Goal: Transaction & Acquisition: Purchase product/service

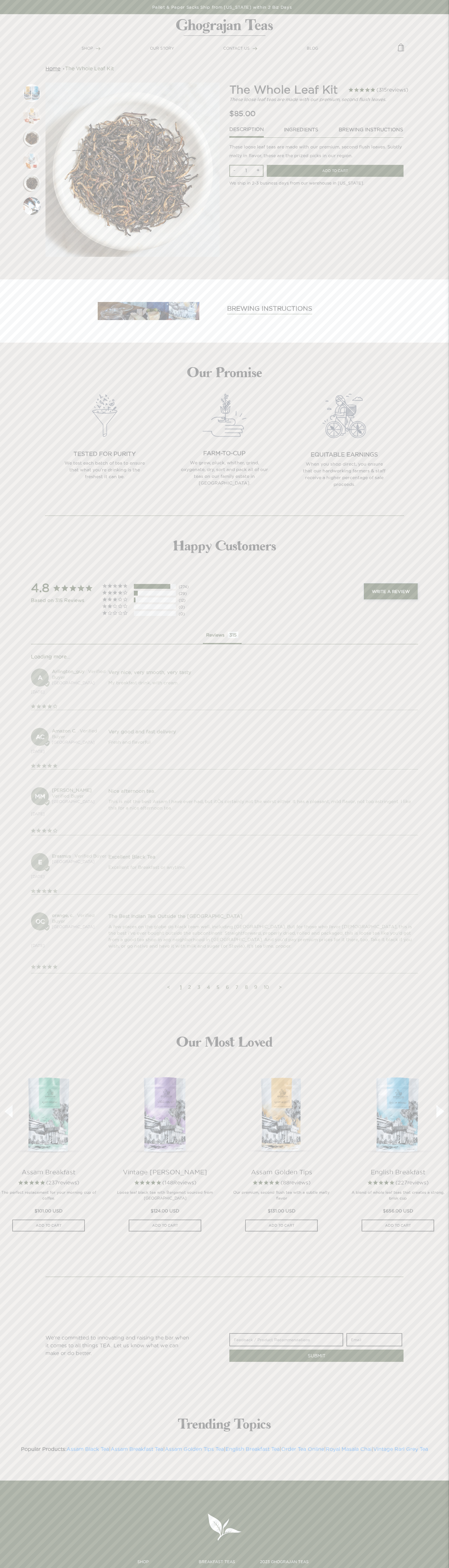
click at [240, 49] on span "CONTACT US" at bounding box center [236, 48] width 26 height 4
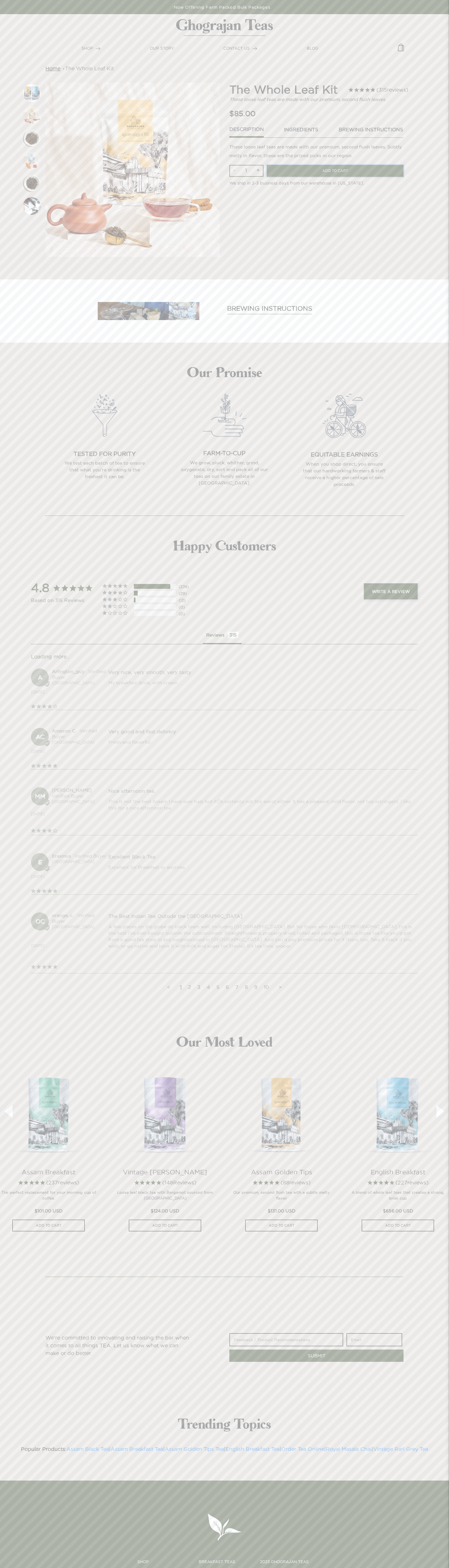
click at [335, 170] on input "ADD TO CART" at bounding box center [335, 171] width 137 height 12
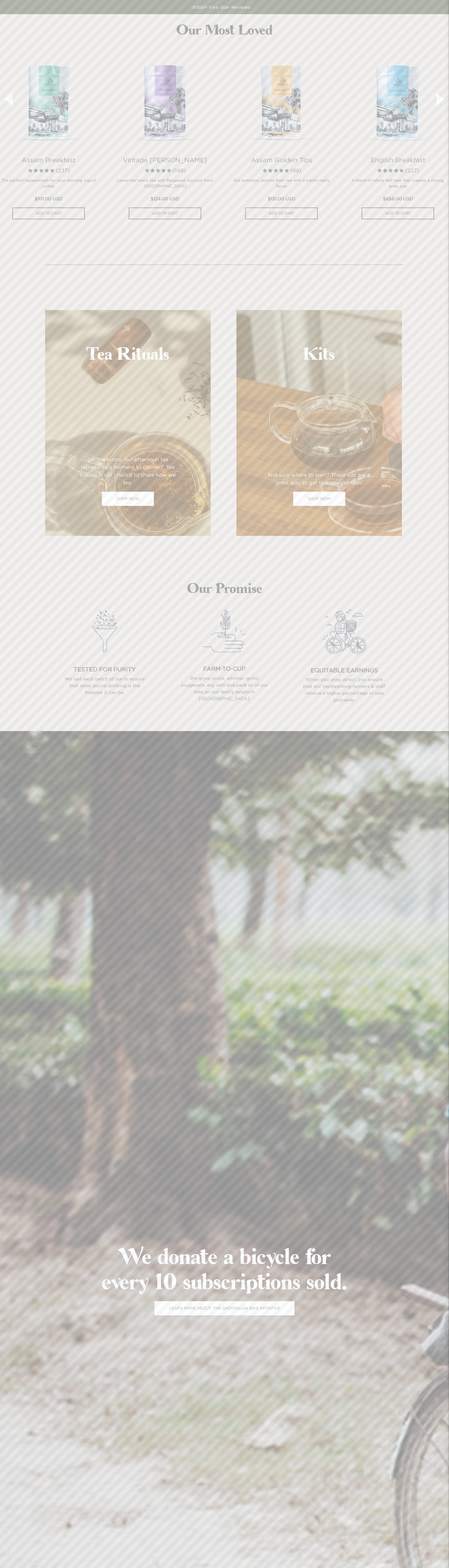
click at [228, 9] on link "5000+ Five Star Reviews!" at bounding box center [221, 7] width 444 height 14
click at [420, 414] on section "Tea Rituals On the estate, our afternoon tea represents a moment to connect. Te…" at bounding box center [224, 422] width 449 height 271
click at [184, 1595] on html "× HOME SHOP KITS OUR STORY WHOLESALE CORPORATE-GIFTING CONTACT US BLOG Complime…" at bounding box center [224, 1324] width 449 height 2648
click at [20, 51] on section "Our Most Loved Assam Breakfast 237 reviews The perfect replacement for your mor…" at bounding box center [224, 121] width 449 height 242
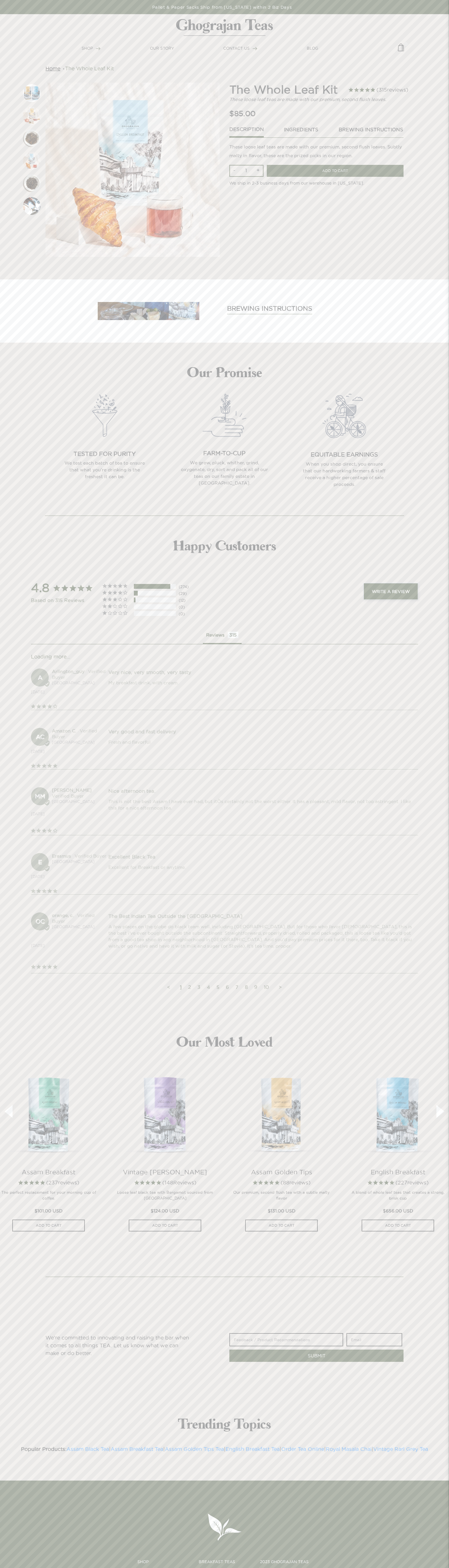
click at [32, 93] on img at bounding box center [32, 93] width 18 height 18
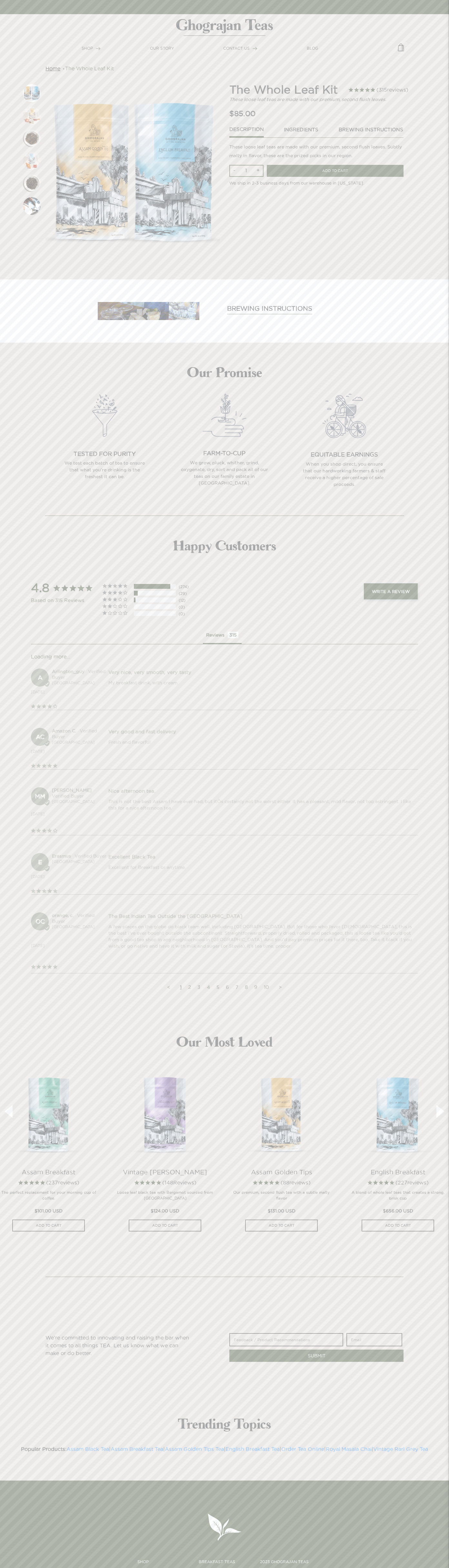
click at [133, 170] on img at bounding box center [133, 170] width 174 height 174
click at [301, 131] on link "ingredients" at bounding box center [301, 131] width 35 height 11
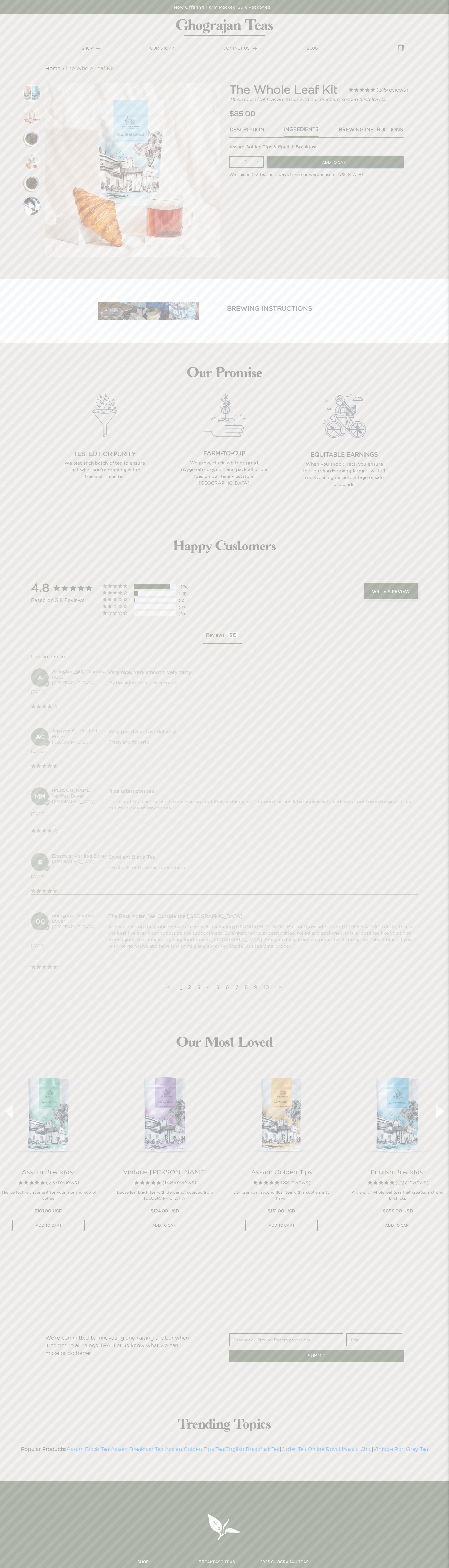
click at [335, 163] on input "ADD TO CART" at bounding box center [335, 163] width 137 height 12
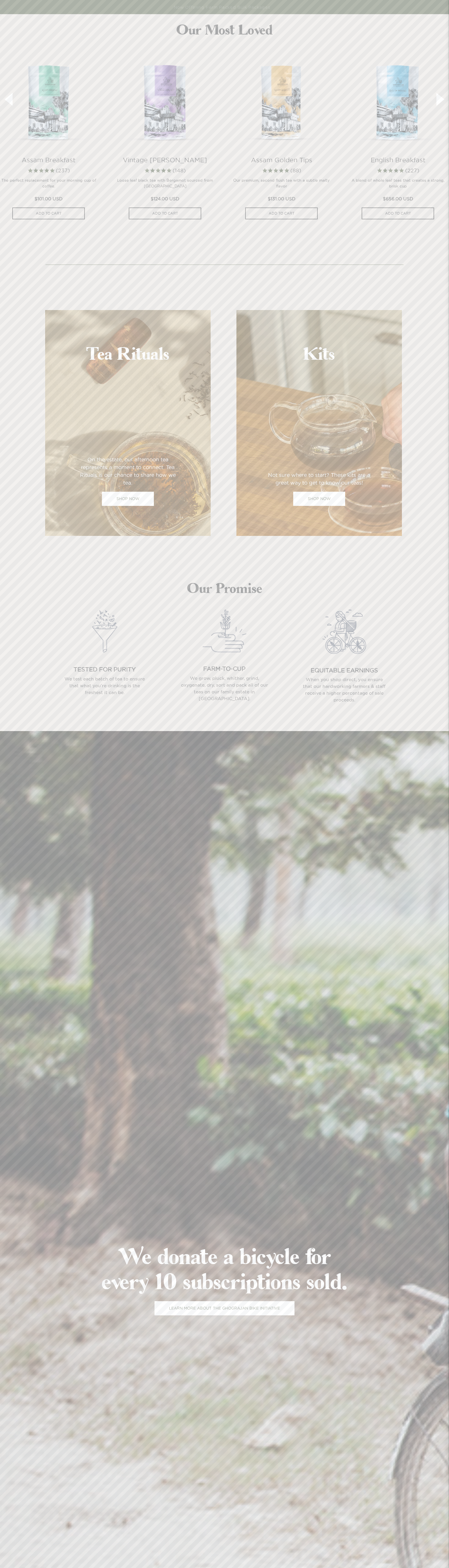
click at [376, 21] on section "Our Most Loved Assam Breakfast 237 reviews The perfect replacement for your mor…" at bounding box center [224, 121] width 449 height 242
click at [437, 905] on section "We donate a bicycle for every 10 subscriptions sold. Learn more about the ghogr…" at bounding box center [224, 1279] width 449 height 1097
click at [10, 1567] on html "× HOME SHOP KITS OUR STORY WHOLESALE CORPORATE-GIFTING CONTACT US BLOG Complime…" at bounding box center [224, 1324] width 449 height 2648
click at [12, 1480] on section "We donate a bicycle for every 10 subscriptions sold. Learn more about the ghogr…" at bounding box center [224, 1279] width 449 height 1097
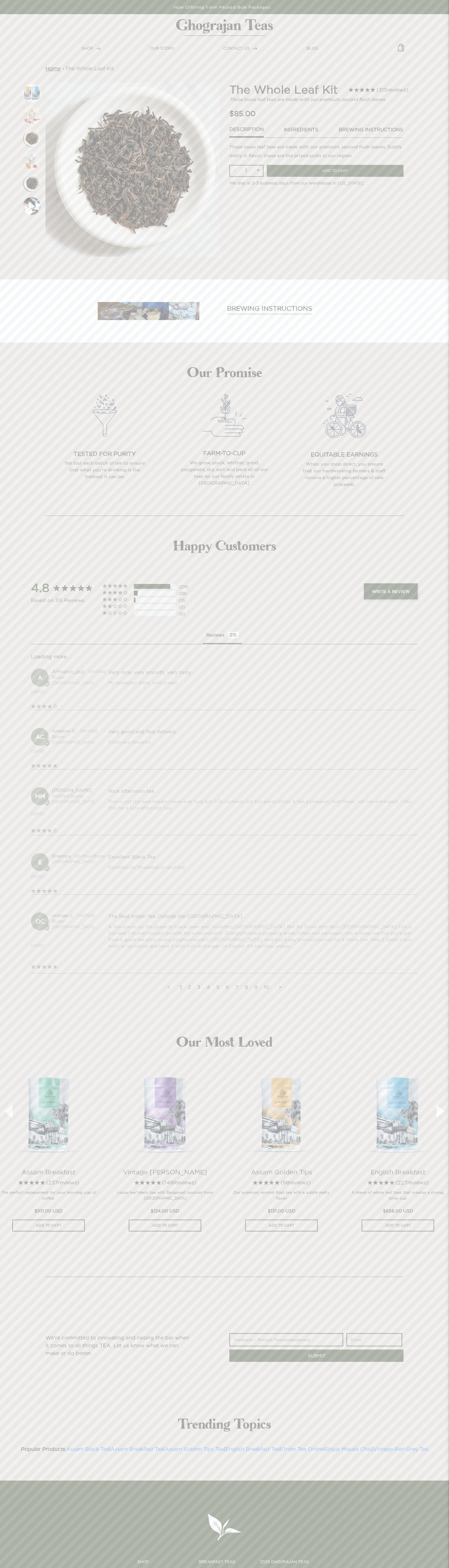
click at [401, 50] on img at bounding box center [401, 50] width 7 height 13
